Goal: Information Seeking & Learning: Learn about a topic

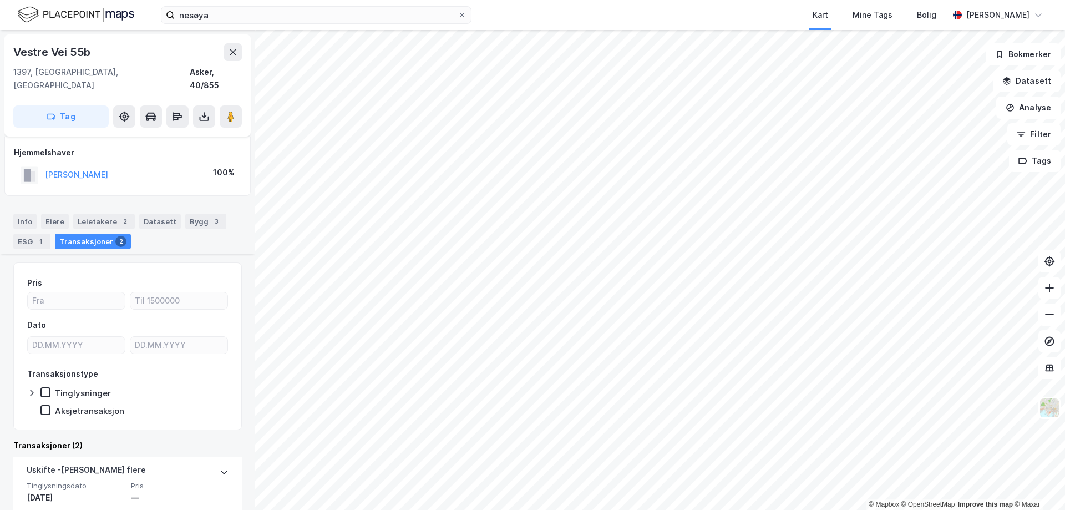
scroll to position [166, 0]
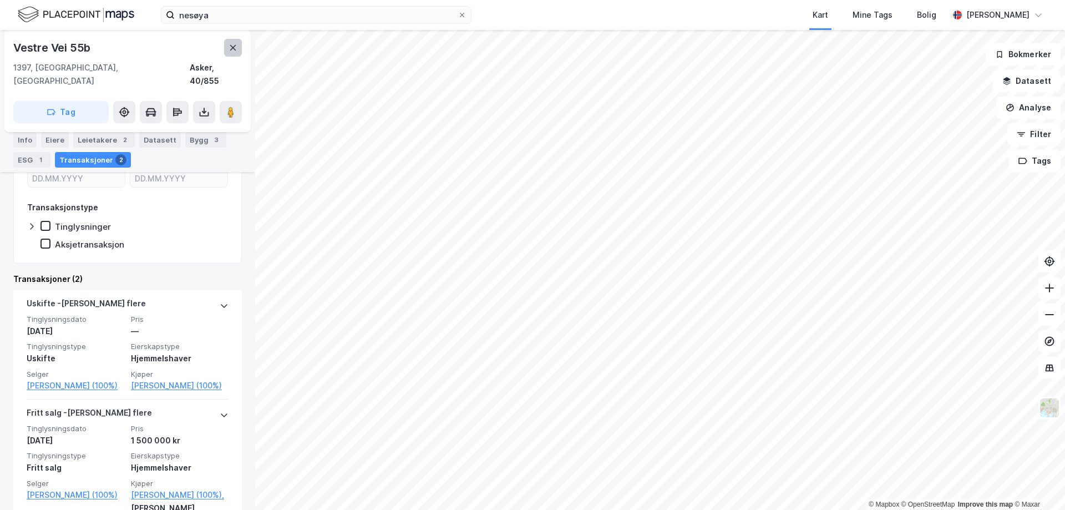
click at [232, 55] on button at bounding box center [233, 48] width 18 height 18
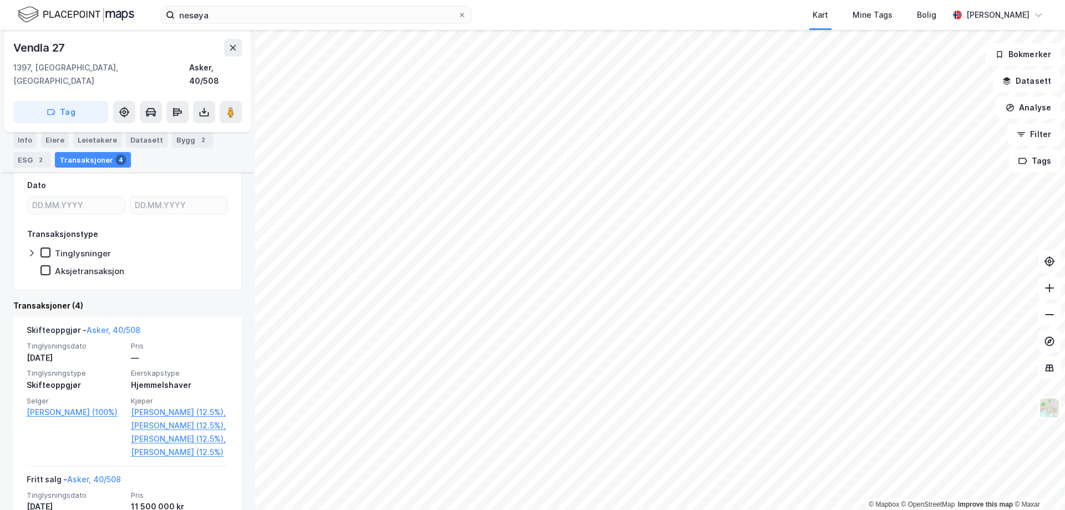
scroll to position [166, 0]
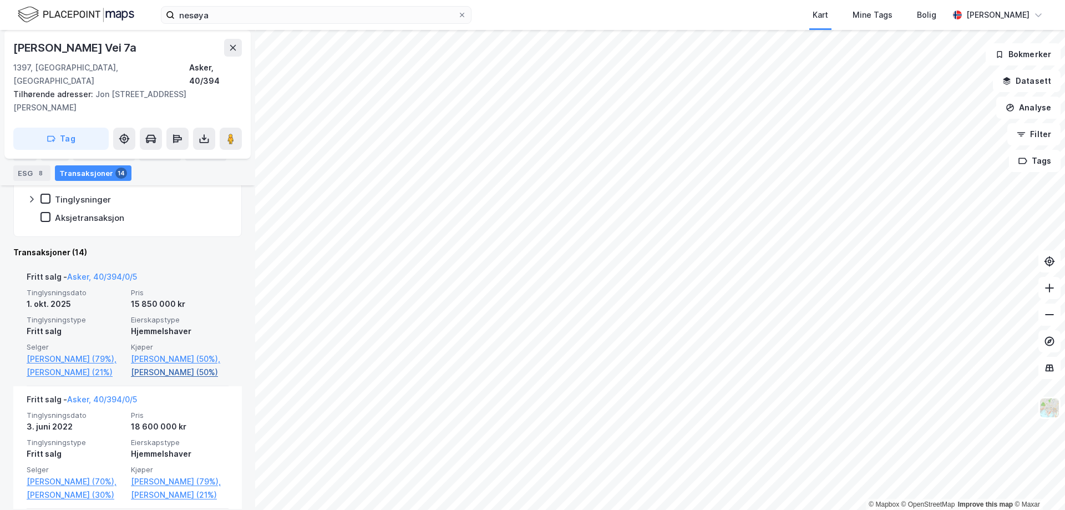
scroll to position [317, 0]
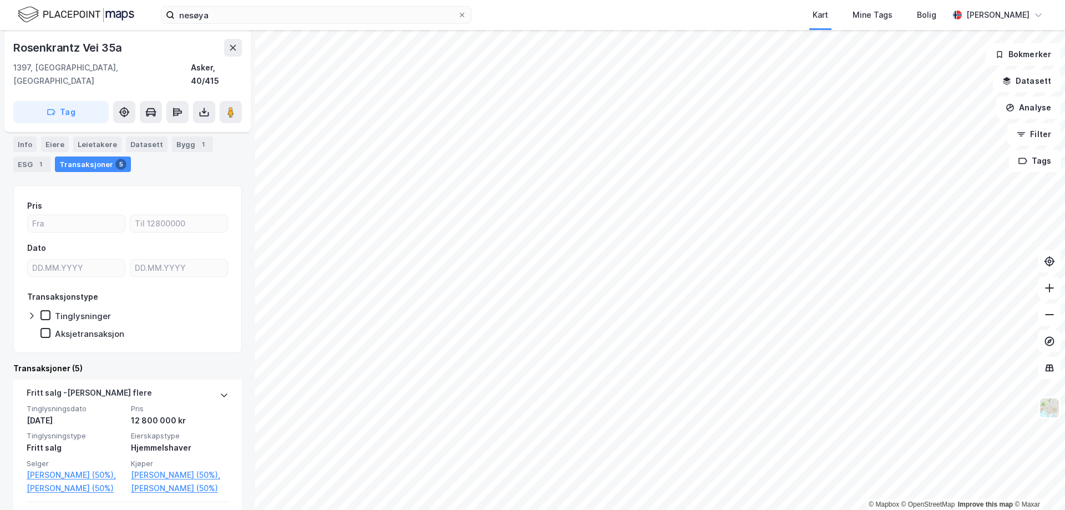
scroll to position [111, 0]
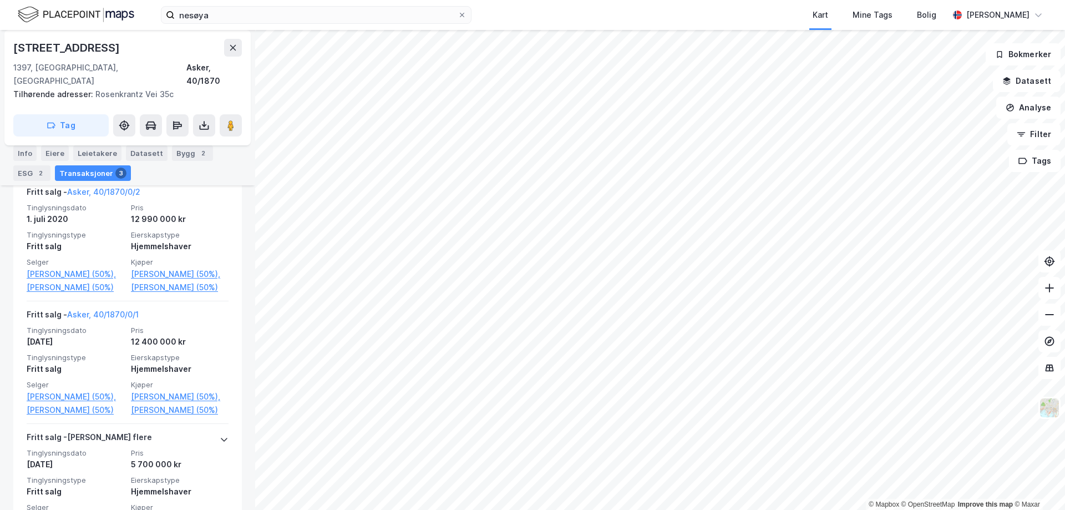
scroll to position [372, 0]
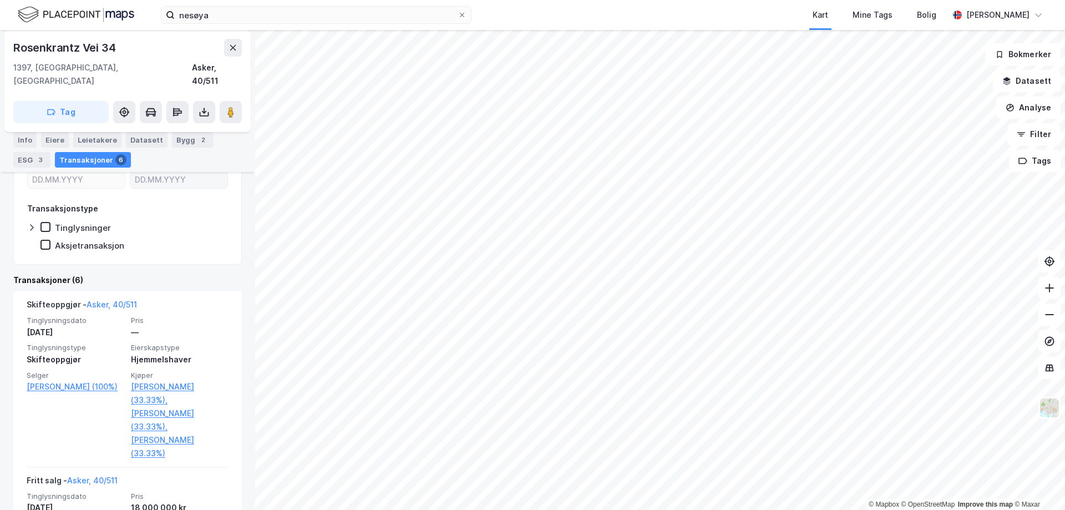
scroll to position [236, 0]
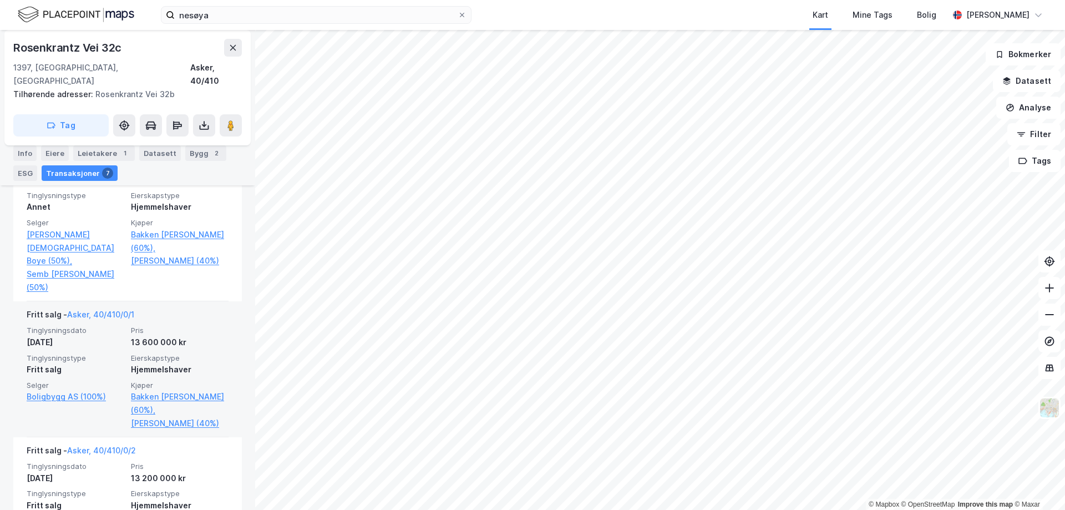
scroll to position [649, 0]
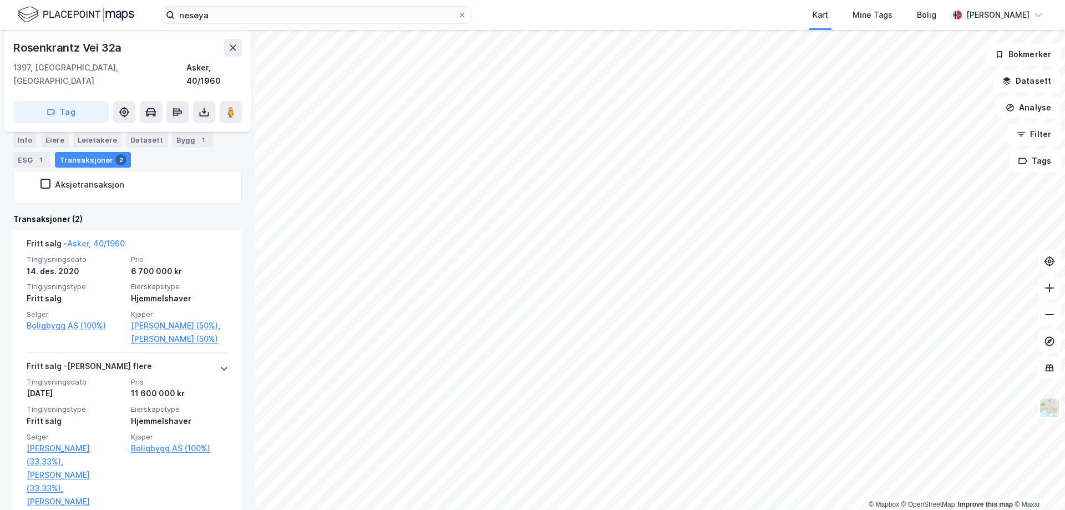
scroll to position [277, 0]
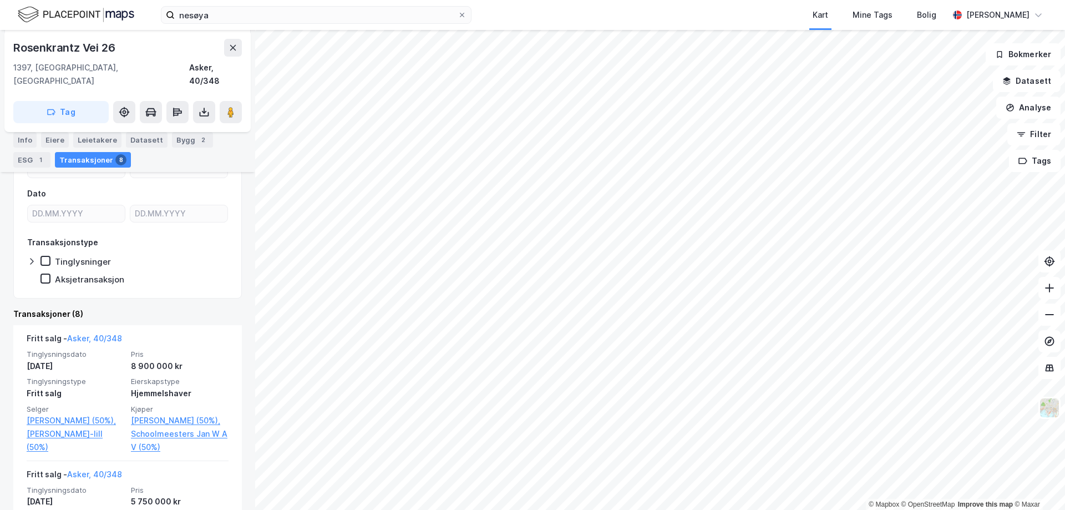
scroll to position [222, 0]
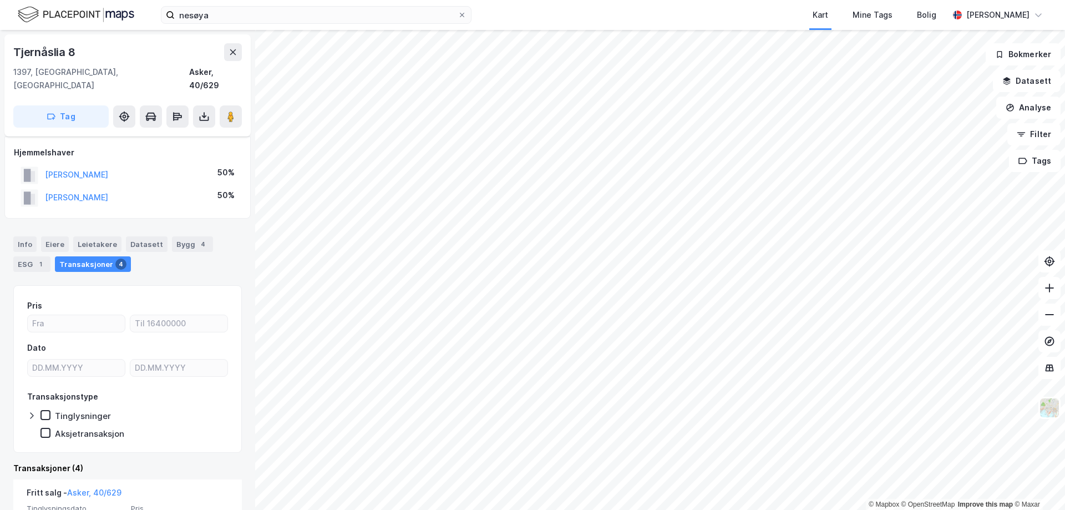
scroll to position [277, 0]
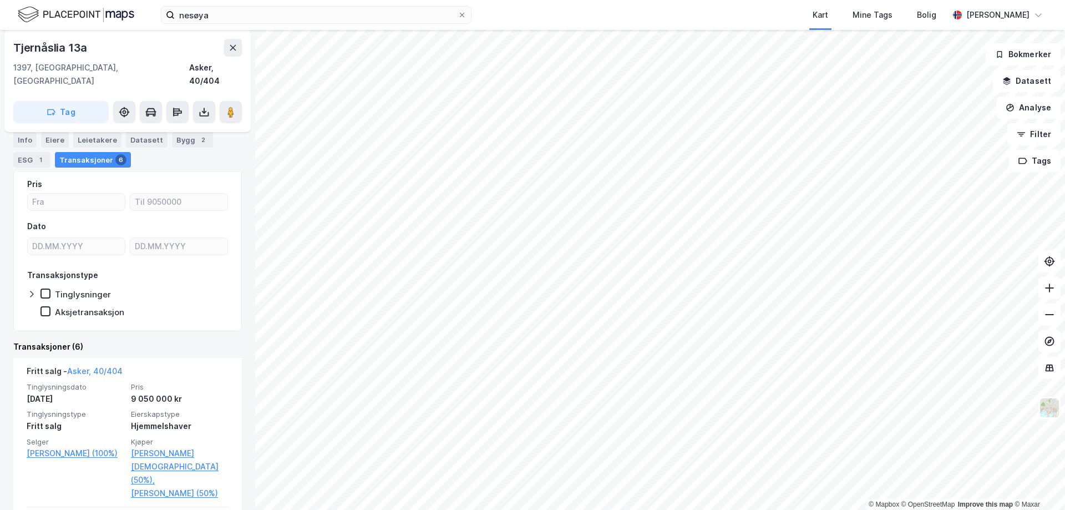
scroll to position [166, 0]
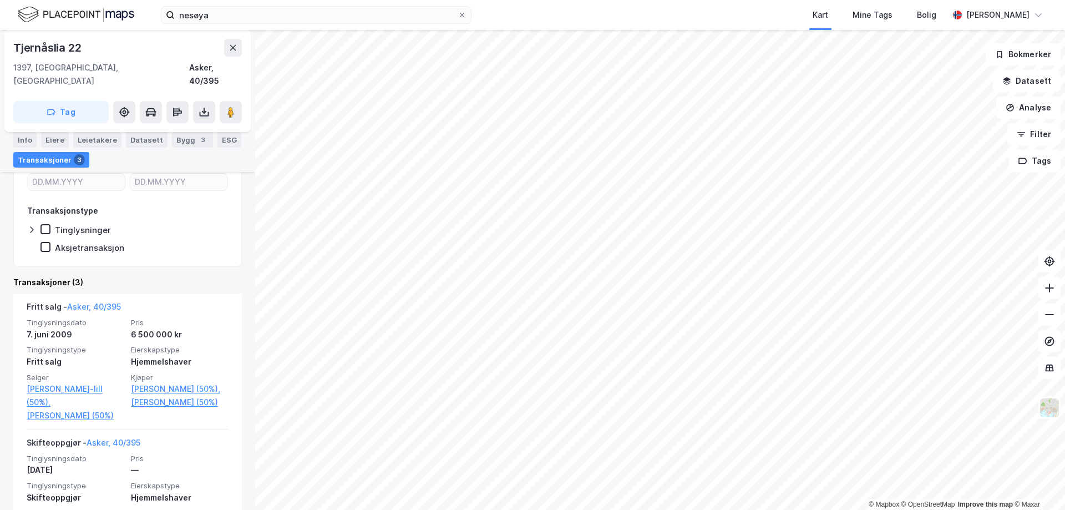
scroll to position [222, 0]
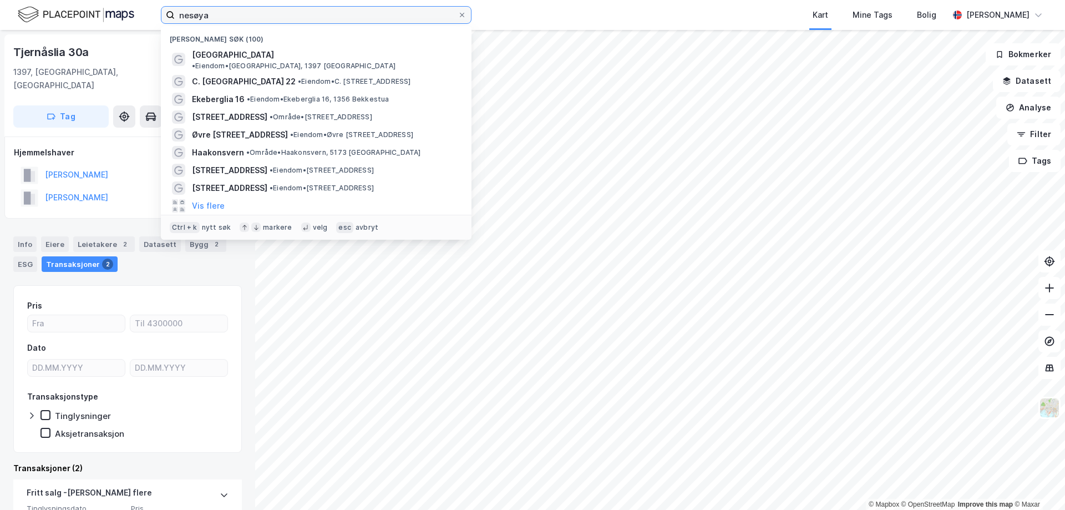
click at [385, 22] on input "nesøya" at bounding box center [316, 15] width 283 height 17
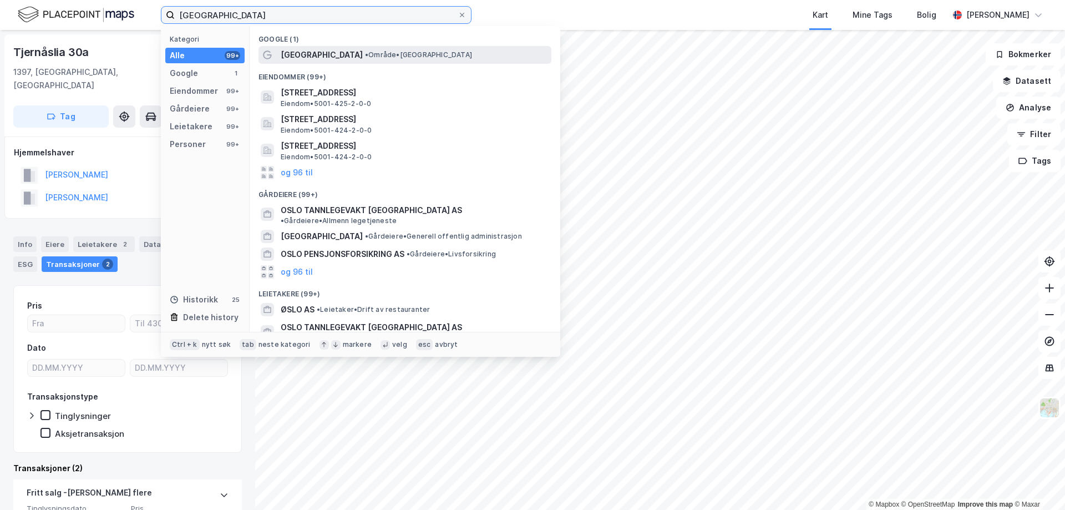
type input "[GEOGRAPHIC_DATA]"
click at [365, 58] on span "• Område • [GEOGRAPHIC_DATA]" at bounding box center [418, 54] width 107 height 9
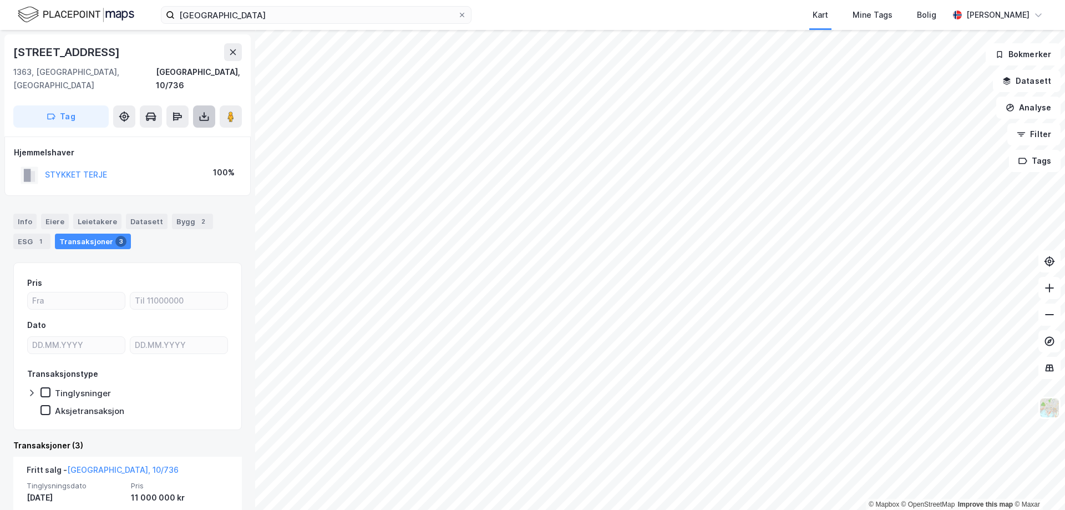
click at [202, 111] on icon at bounding box center [204, 116] width 11 height 11
click at [176, 134] on div "Last ned grunnbok" at bounding box center [149, 138] width 64 height 9
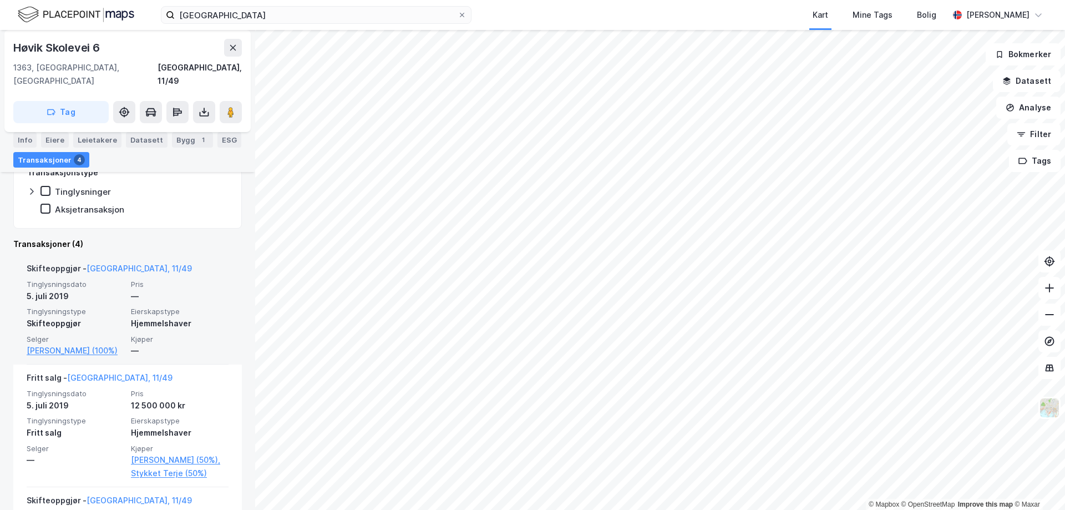
scroll to position [277, 0]
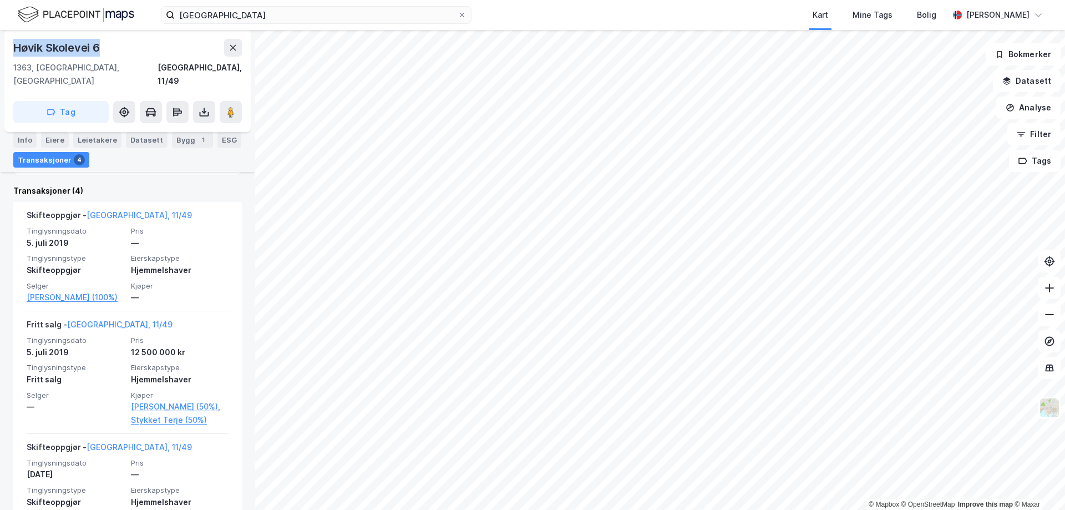
drag, startPoint x: 14, startPoint y: 47, endPoint x: 111, endPoint y: 50, distance: 97.1
click at [111, 50] on div "Høvik Skolevei 6" at bounding box center [127, 48] width 229 height 18
copy div "Høvik Skolevei 6"
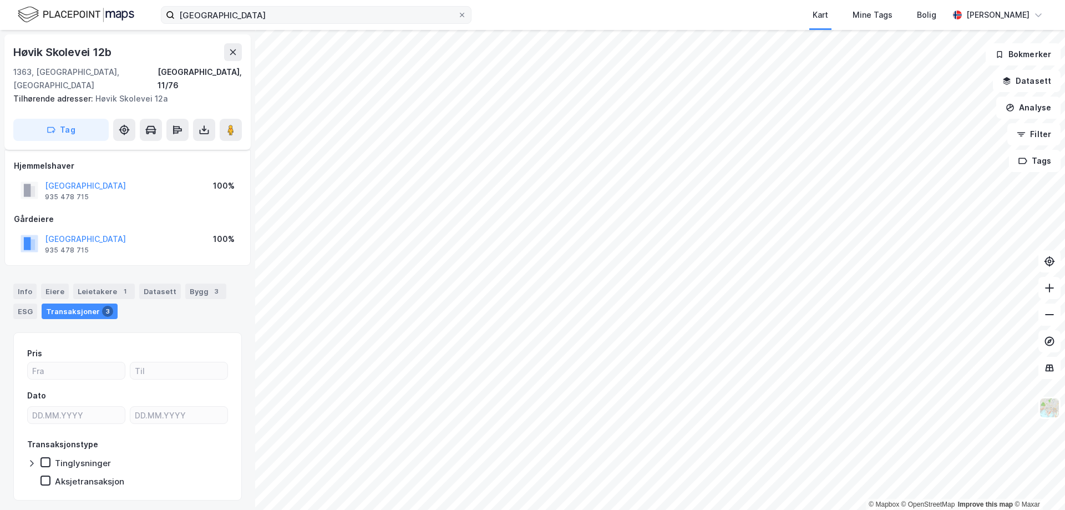
scroll to position [17, 0]
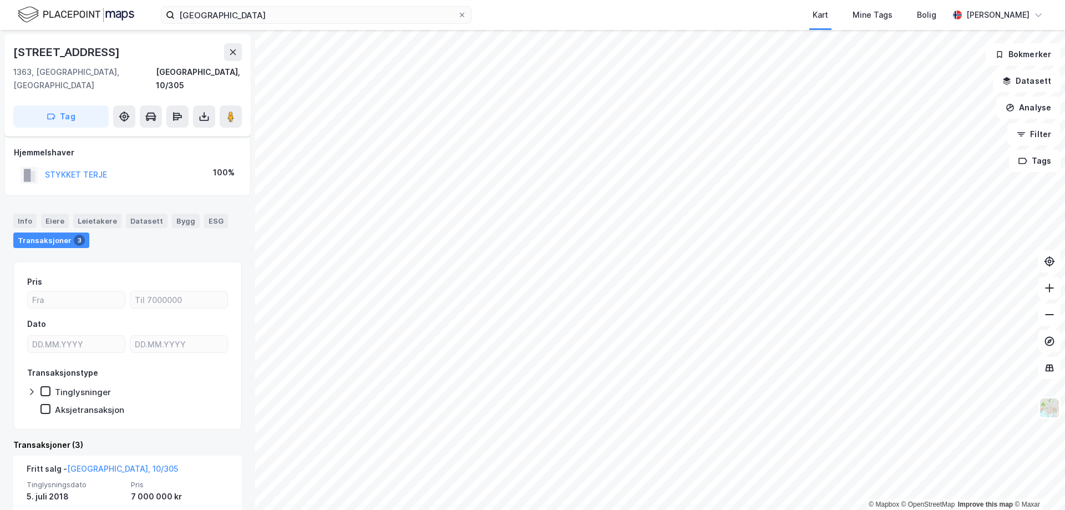
scroll to position [222, 0]
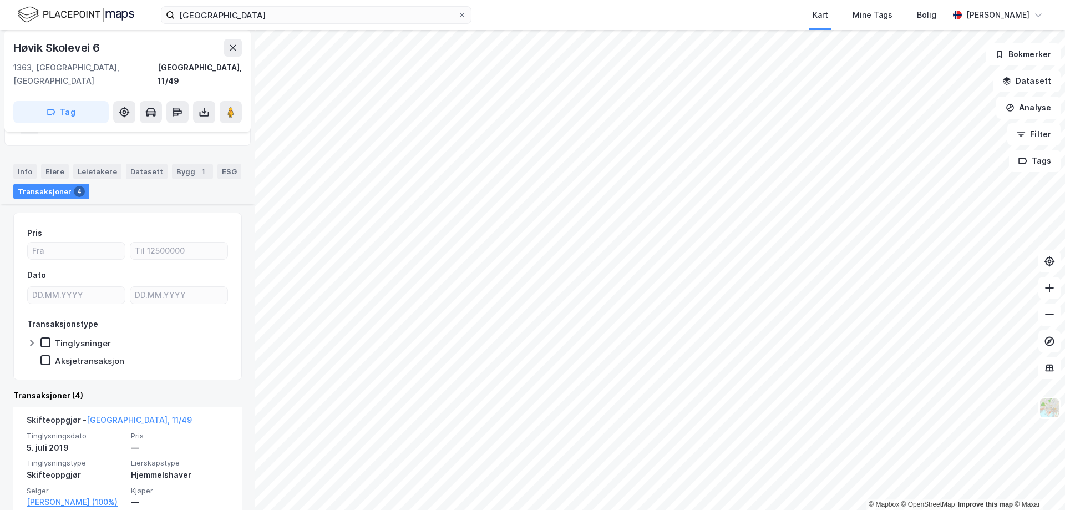
scroll to position [111, 0]
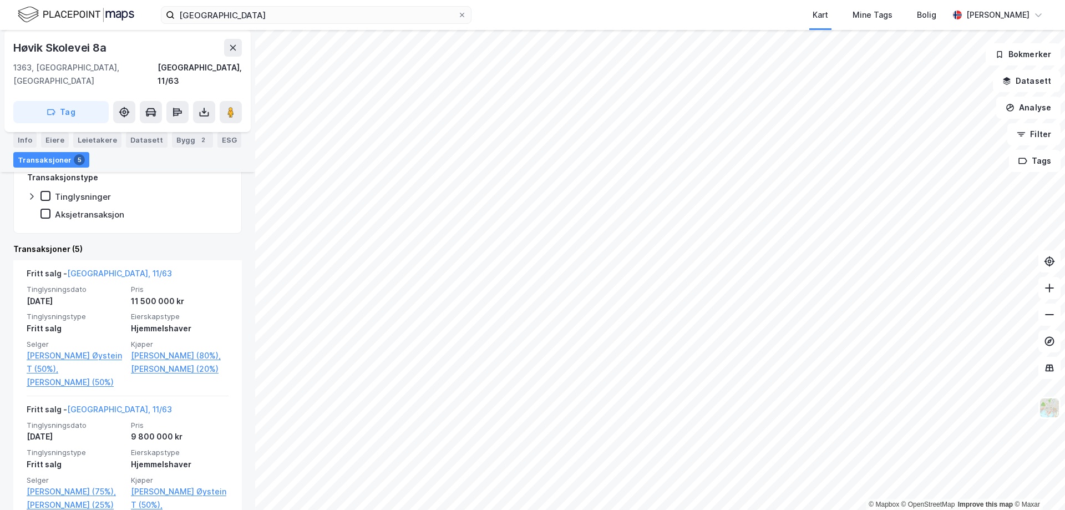
scroll to position [222, 0]
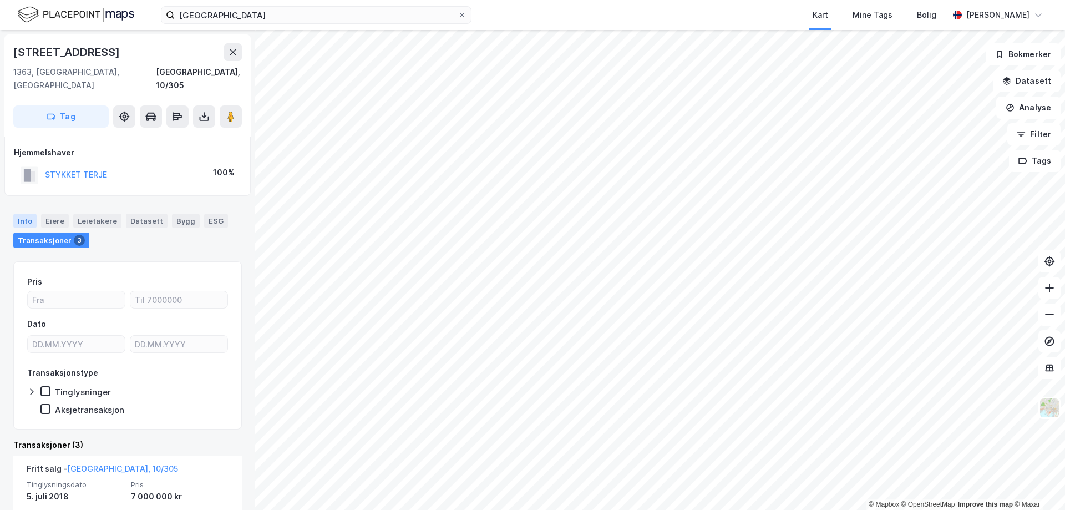
click at [28, 214] on div "Info" at bounding box center [24, 221] width 23 height 14
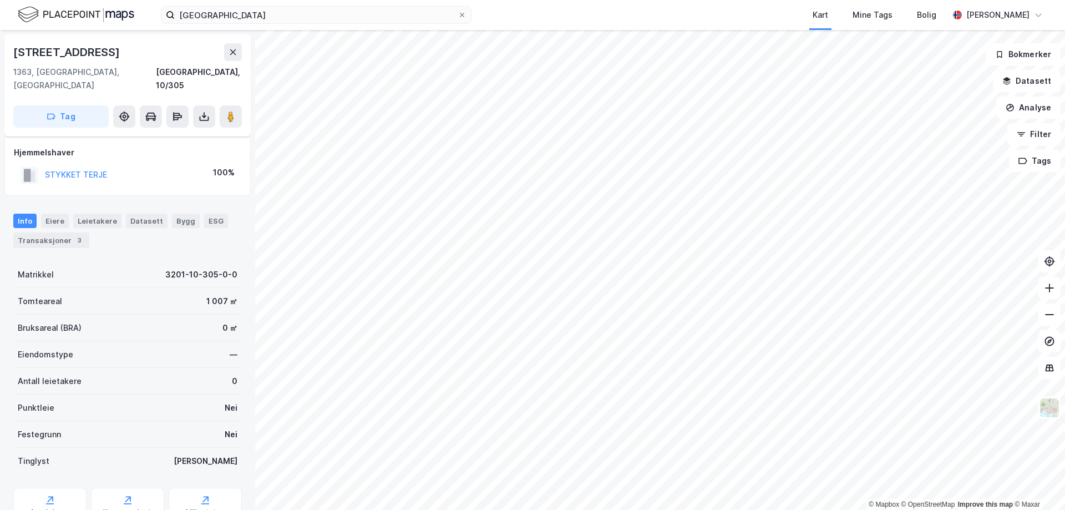
scroll to position [36, 0]
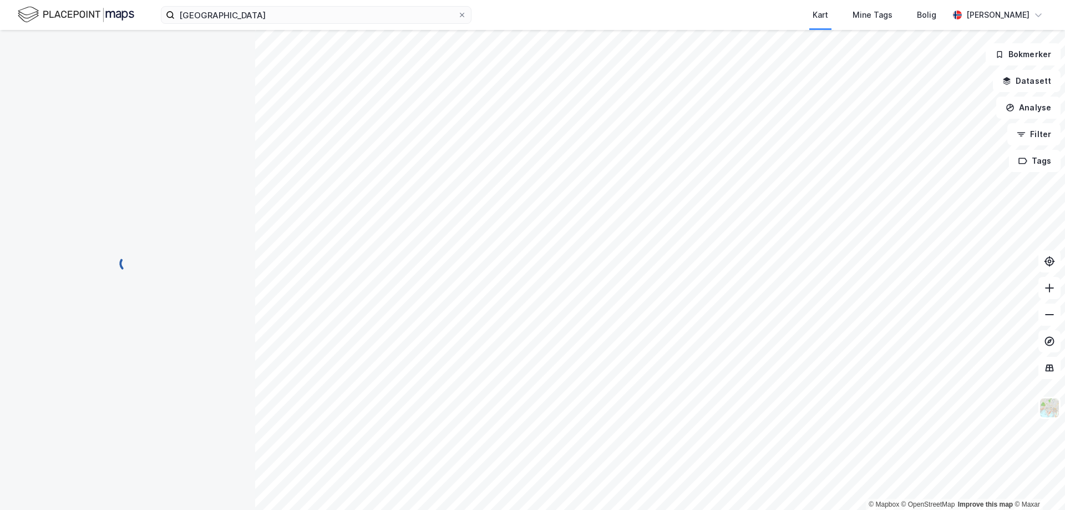
scroll to position [36, 0]
